Goal: Find specific page/section: Find specific page/section

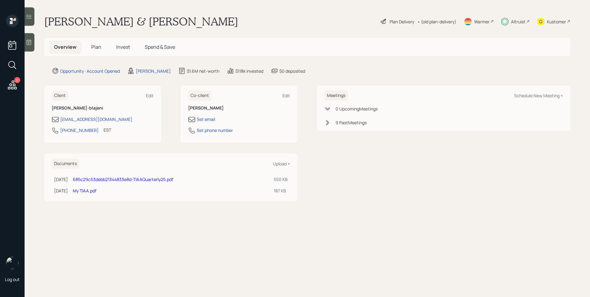
click at [509, 21] on div "Altruist" at bounding box center [515, 22] width 29 height 14
click at [508, 18] on div "Altruist" at bounding box center [515, 22] width 29 height 14
click at [13, 92] on div "2" at bounding box center [12, 86] width 11 height 13
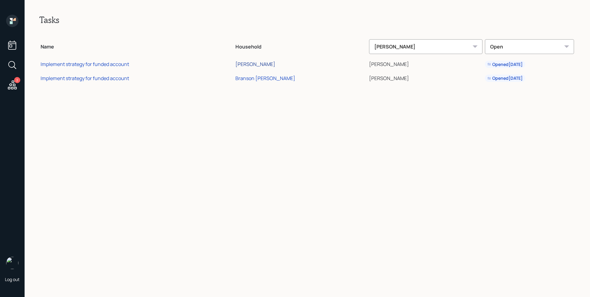
click at [271, 63] on div "[PERSON_NAME]" at bounding box center [255, 64] width 40 height 7
